Goal: Transaction & Acquisition: Purchase product/service

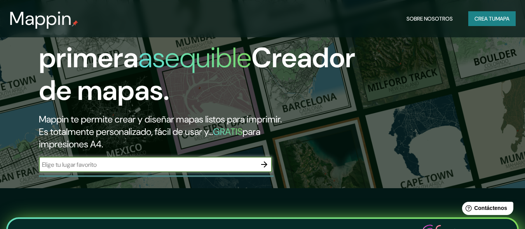
scroll to position [39, 0]
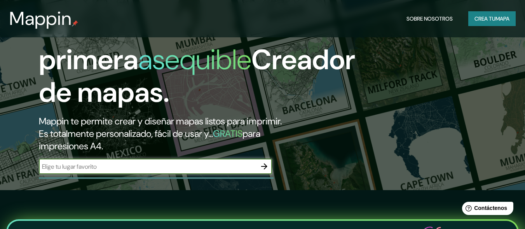
click at [194, 168] on input "text" at bounding box center [147, 166] width 217 height 9
type input "Monsefu"
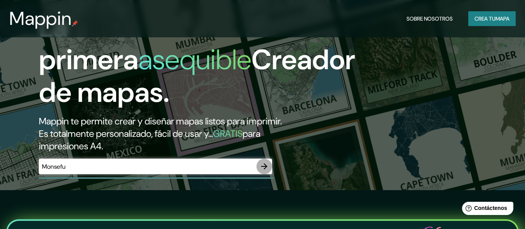
click at [264, 164] on icon "button" at bounding box center [264, 166] width 6 height 6
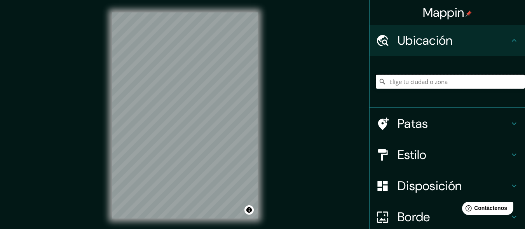
click at [398, 85] on input "Elige tu ciudad o zona" at bounding box center [449, 82] width 149 height 14
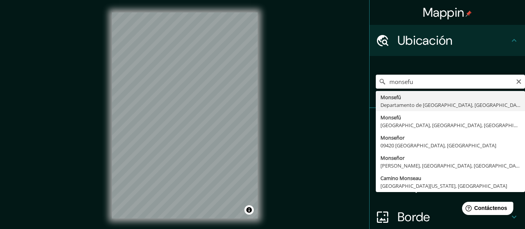
type input "Monsefu, Departamento de Lambayeque, Perú"
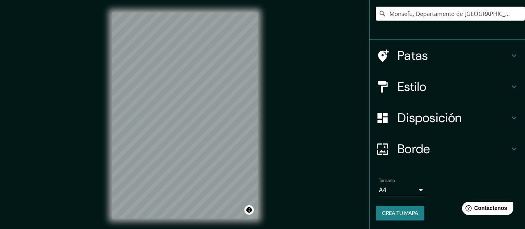
scroll to position [69, 0]
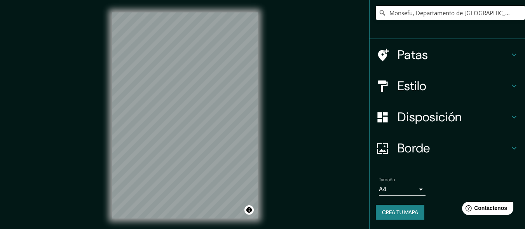
click at [393, 209] on font "Crea tu mapa" at bounding box center [400, 211] width 36 height 7
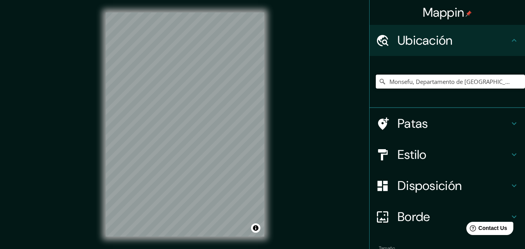
click at [419, 83] on input "Monsefu, Departamento de [GEOGRAPHIC_DATA], [GEOGRAPHIC_DATA]" at bounding box center [449, 82] width 149 height 14
click at [512, 83] on input "Monsefu, Departamento de [GEOGRAPHIC_DATA], [GEOGRAPHIC_DATA]" at bounding box center [449, 82] width 149 height 14
click at [497, 83] on input "Monsefu, Departamento de [GEOGRAPHIC_DATA], [GEOGRAPHIC_DATA]" at bounding box center [449, 82] width 149 height 14
click at [408, 83] on input "Elige tu ciudad o zona" at bounding box center [449, 82] width 149 height 14
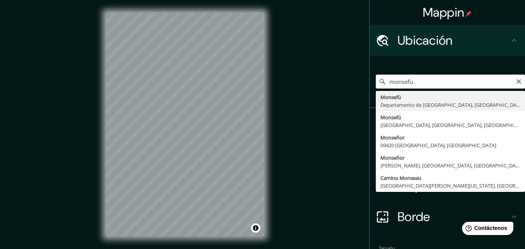
type input "Monsefu, Departamento de [GEOGRAPHIC_DATA], [GEOGRAPHIC_DATA]"
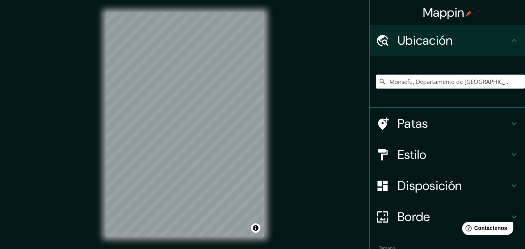
click at [509, 154] on icon at bounding box center [513, 154] width 9 height 9
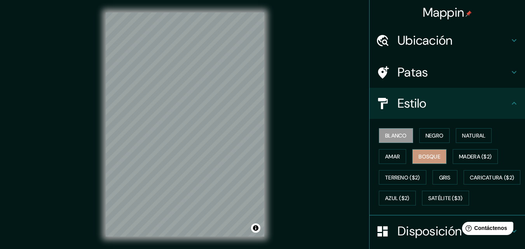
click at [433, 156] on font "Bosque" at bounding box center [429, 156] width 22 height 7
click at [464, 130] on button "Natural" at bounding box center [473, 135] width 36 height 15
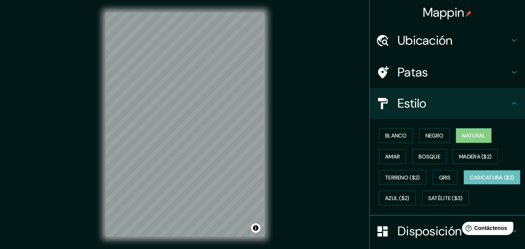
click at [469, 181] on font "Caricatura ($2)" at bounding box center [491, 177] width 45 height 7
click at [422, 160] on font "Bosque" at bounding box center [429, 156] width 22 height 10
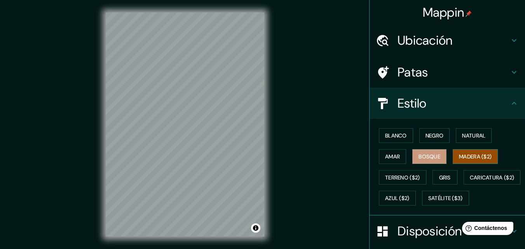
click at [464, 159] on font "Madera ($2)" at bounding box center [475, 156] width 33 height 7
click at [462, 135] on font "Natural" at bounding box center [473, 135] width 23 height 7
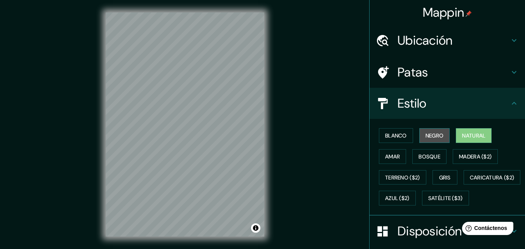
click at [428, 133] on font "Negro" at bounding box center [434, 135] width 18 height 7
click at [457, 135] on button "Natural" at bounding box center [473, 135] width 36 height 15
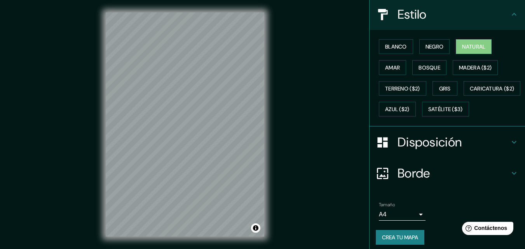
scroll to position [115, 0]
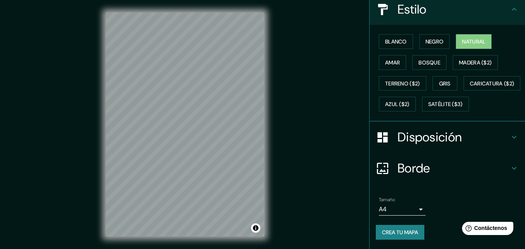
click at [400, 233] on font "Crea tu mapa" at bounding box center [400, 232] width 36 height 7
